Goal: Transaction & Acquisition: Purchase product/service

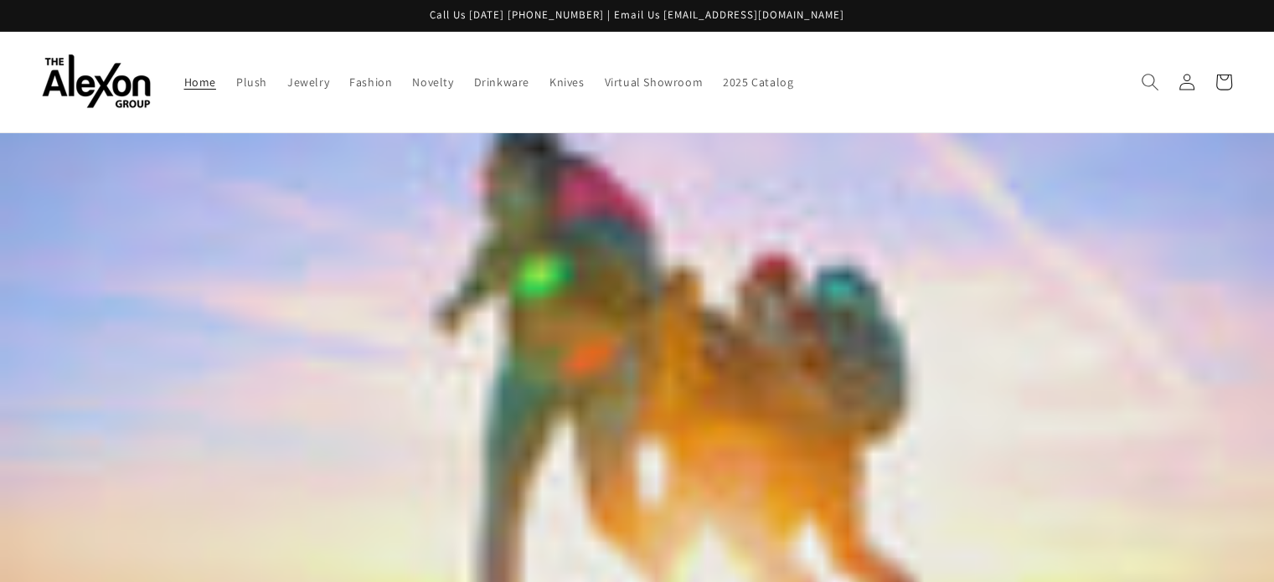
click at [1158, 73] on icon "Search" at bounding box center [1149, 82] width 18 height 18
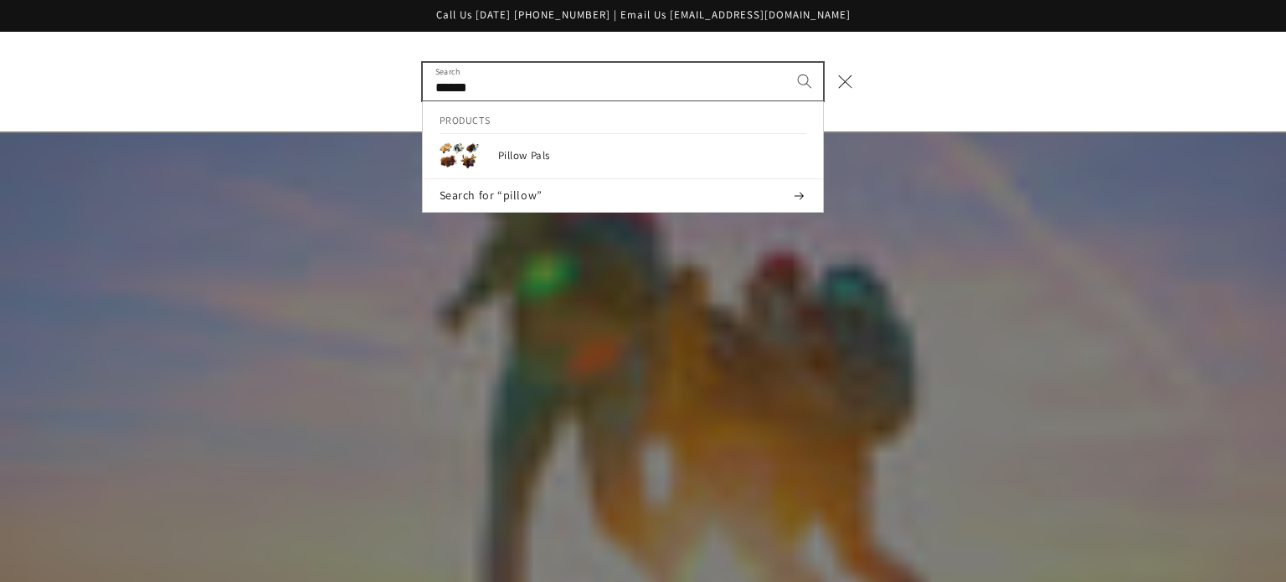
type input "******"
click at [786, 63] on button "Search" at bounding box center [804, 81] width 37 height 37
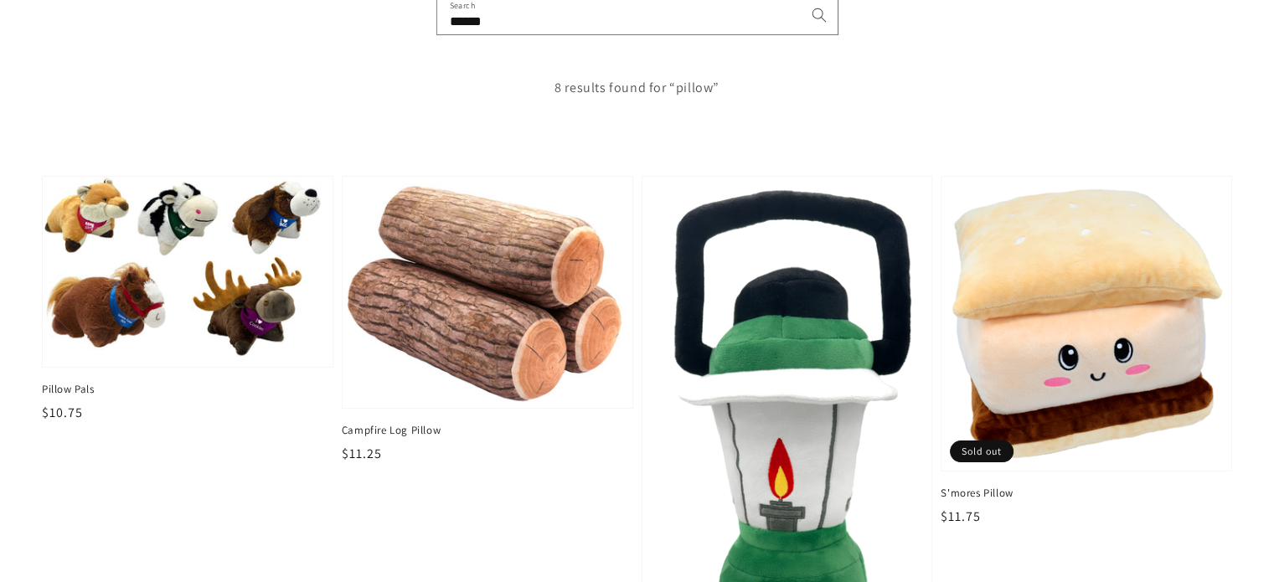
scroll to position [398, 0]
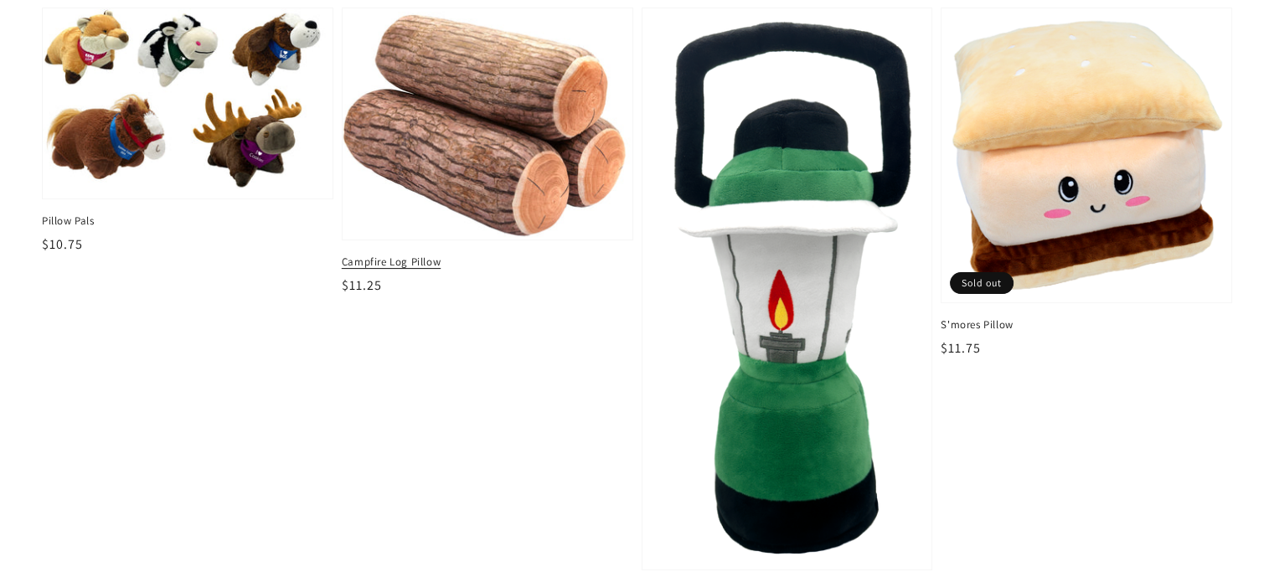
click at [442, 167] on img at bounding box center [487, 124] width 298 height 238
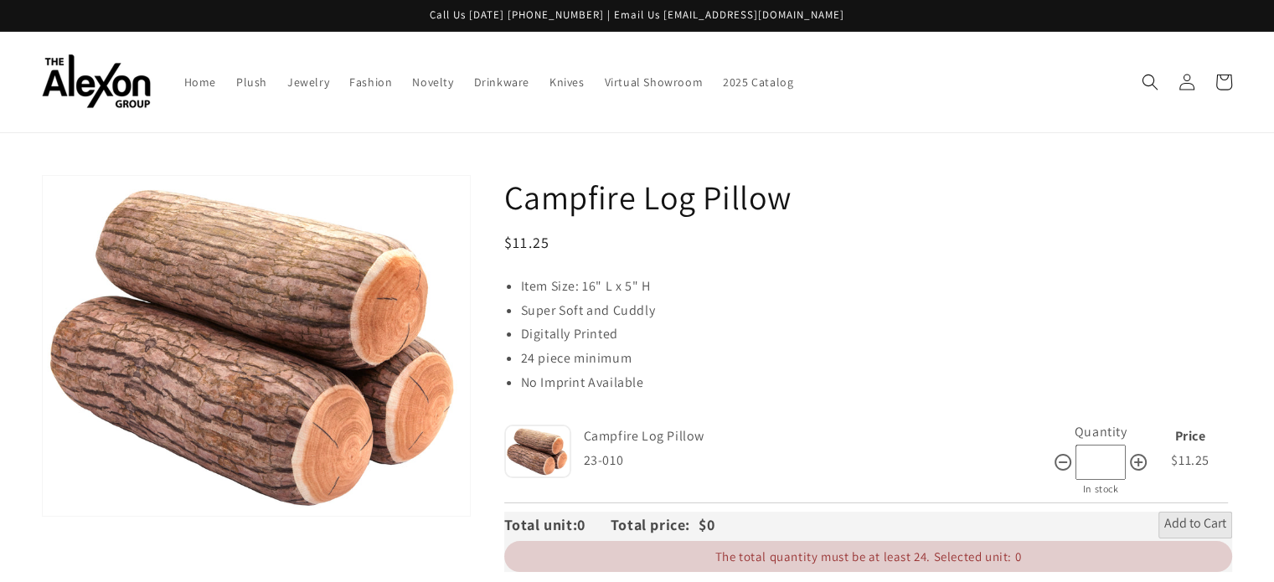
click at [1091, 454] on input "*" at bounding box center [1100, 463] width 50 height 36
type input "**"
click at [1109, 371] on li "No Imprint Available" at bounding box center [876, 383] width 711 height 24
click at [1190, 515] on span "Add to Cart" at bounding box center [1195, 525] width 62 height 20
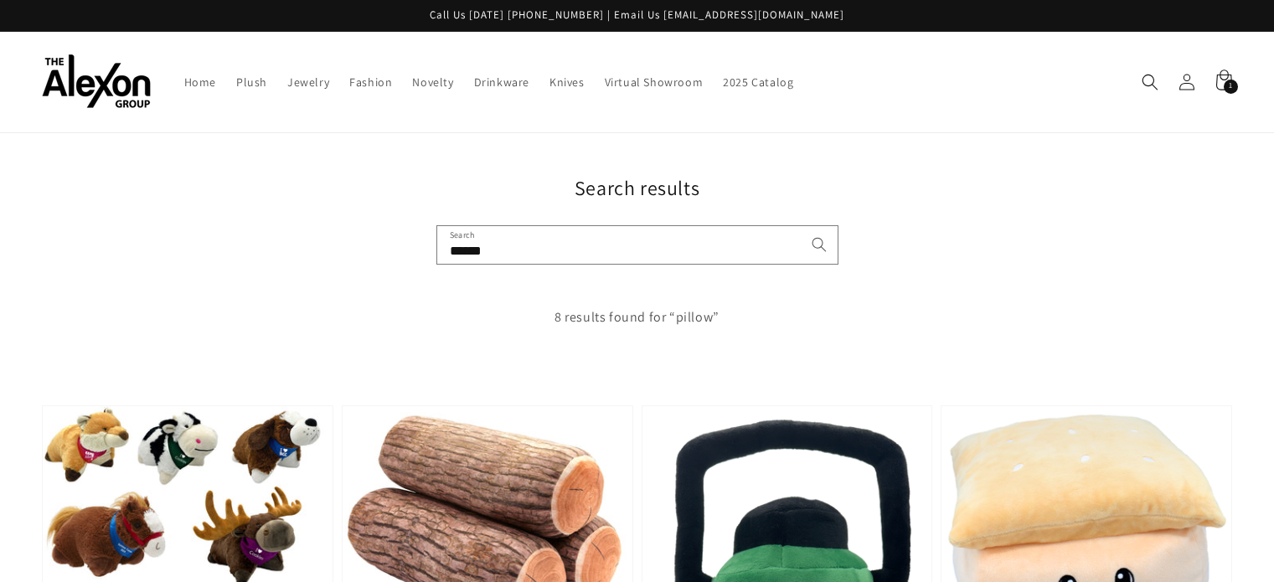
scroll to position [398, 0]
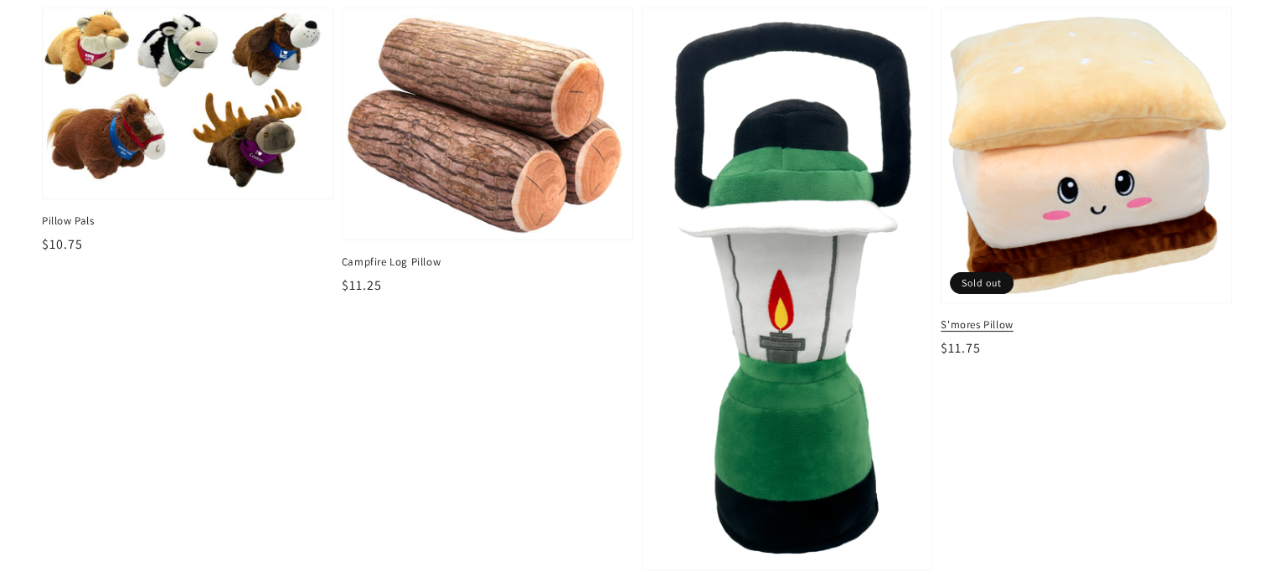
click at [991, 272] on span "Sold out" at bounding box center [982, 283] width 64 height 22
